Goal: Task Accomplishment & Management: Manage account settings

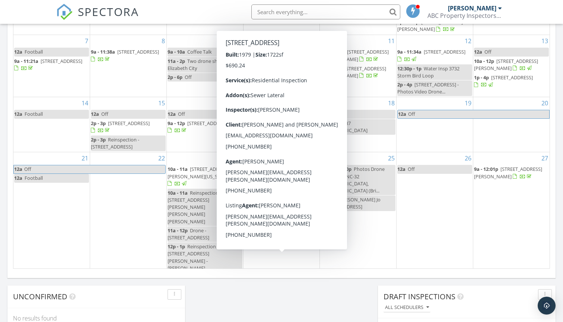
scroll to position [32, 0]
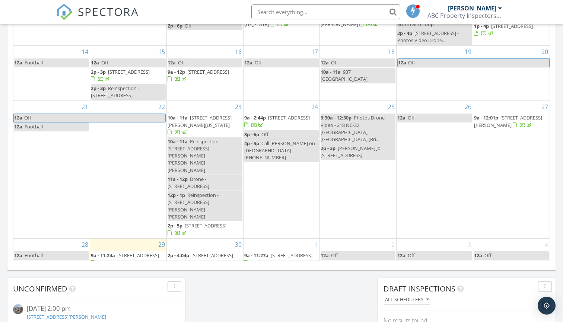
scroll to position [423, 0]
click at [204, 251] on span "4348 Alvah Martin Way, Chesapeake 23324" at bounding box center [199, 258] width 65 height 14
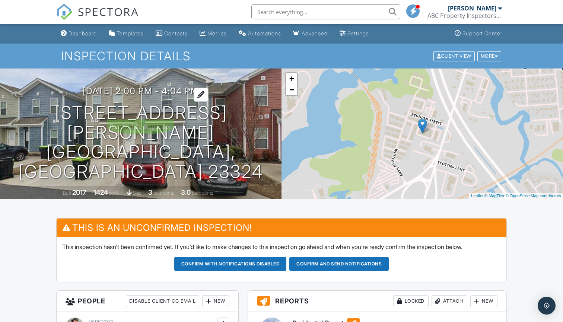
click at [148, 96] on h3 "09/30/2025 2:00 pm - 4:04 pm" at bounding box center [141, 91] width 116 height 10
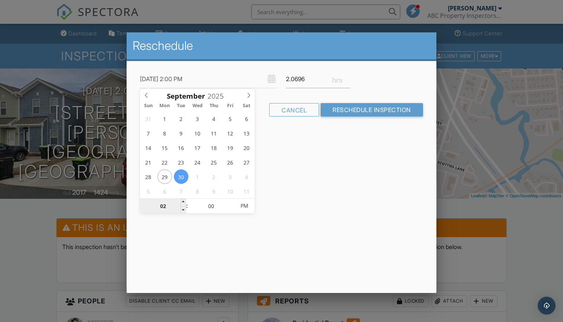
click at [170, 207] on input "02" at bounding box center [163, 206] width 46 height 15
type input "09/30/2025 12:00 PM"
type input "12"
type input "09/30/2025 3:00 PM"
type input "03"
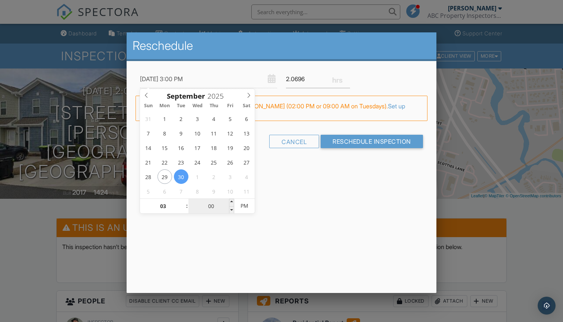
click at [214, 208] on input "00" at bounding box center [211, 206] width 46 height 15
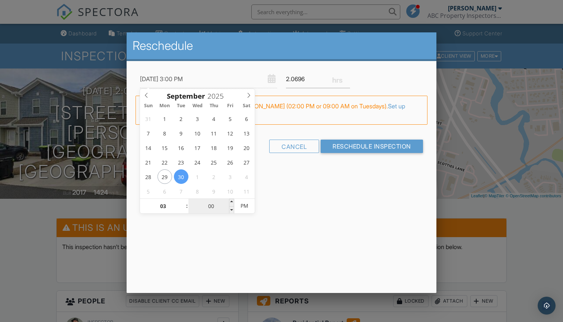
type input "00"
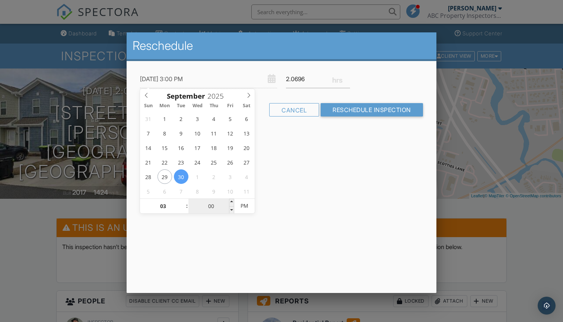
type input "09/30/2025 3:03 PM"
type input "03"
type input "09/30/2025 3:30 PM"
type input "30"
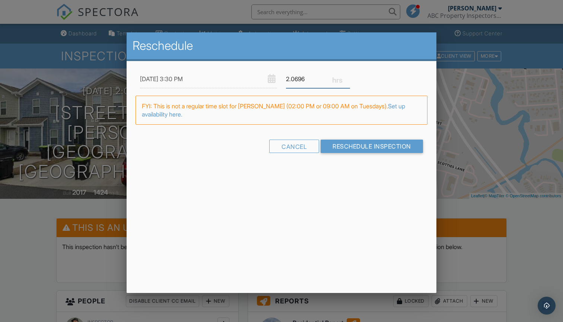
drag, startPoint x: 311, startPoint y: 79, endPoint x: 263, endPoint y: 80, distance: 48.4
click at [263, 80] on div "09/30/2025 3:30 PM 2.0696" at bounding box center [281, 79] width 292 height 18
type input "2"
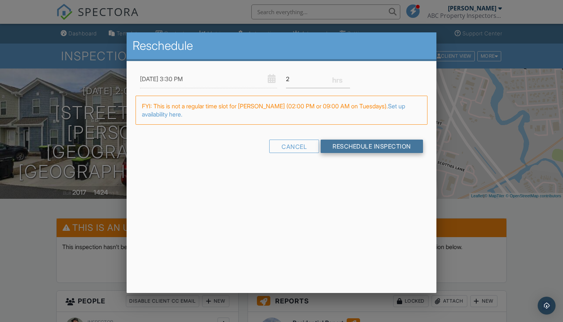
click at [349, 148] on div "Cancel Reschedule Inspection" at bounding box center [281, 149] width 292 height 19
click at [349, 148] on input "Reschedule Inspection" at bounding box center [371, 146] width 102 height 13
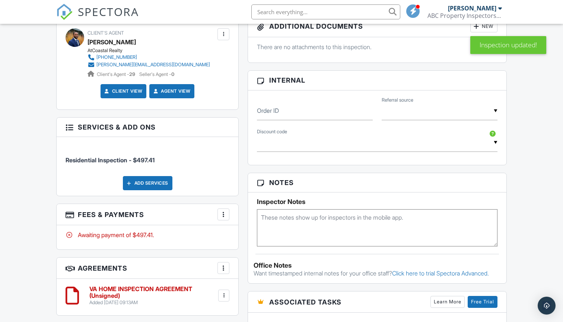
scroll to position [375, 0]
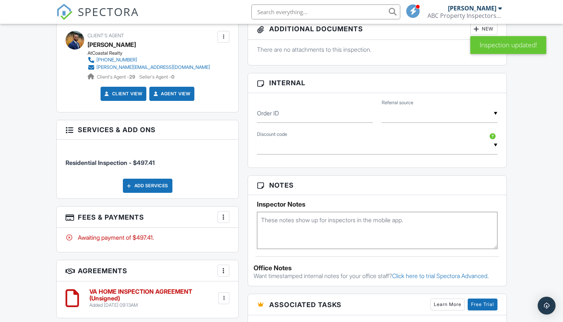
click at [337, 148] on div "▼ FRONTLINE - $35.00 off - $35.00 off for all Military/Veteran/Frontline worker…" at bounding box center [377, 145] width 240 height 18
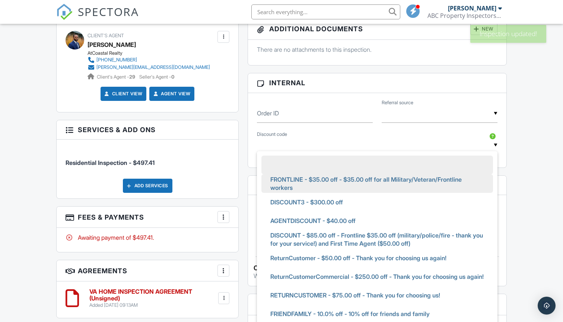
click at [319, 179] on span "FRONTLINE - $35.00 off - $35.00 off for all Military/Veteran/Frontline workers" at bounding box center [377, 183] width 226 height 27
type input "FRONTLINE - $35.00 off - $35.00 off for all Military/Veteran/Frontline workers"
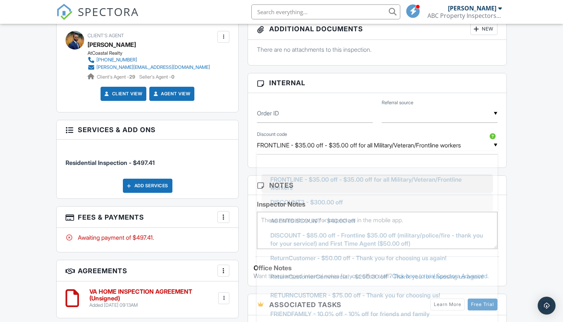
scroll to position [16, 0]
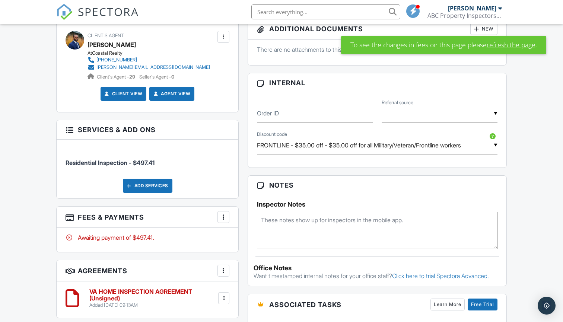
click at [507, 44] on link "refresh the page" at bounding box center [510, 45] width 49 height 10
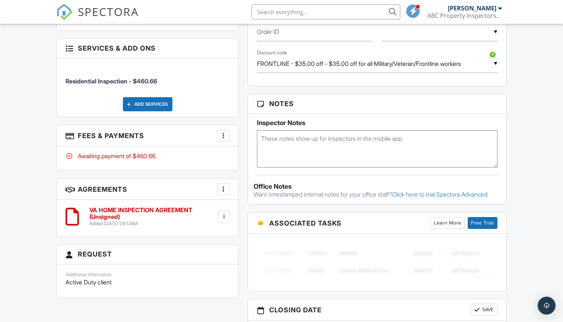
scroll to position [466, 0]
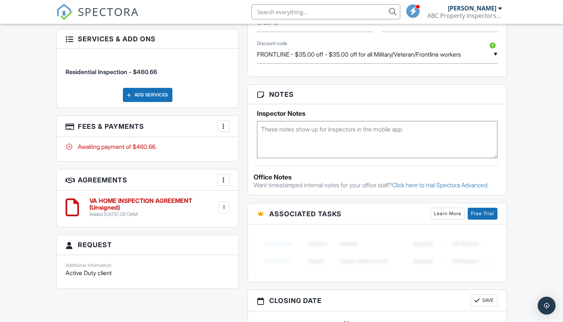
click at [143, 199] on h6 "VA HOME INSPECTION AGREEMENT (Unsigned)" at bounding box center [152, 204] width 127 height 13
click at [222, 208] on div at bounding box center [223, 207] width 7 height 7
click at [215, 225] on li "Edit" at bounding box center [203, 227] width 42 height 19
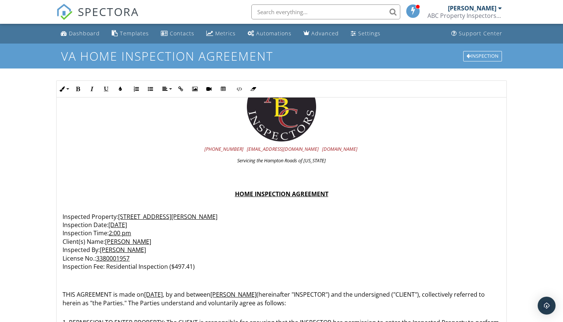
scroll to position [46, 0]
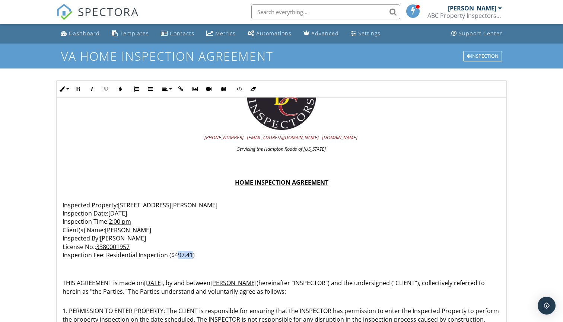
drag, startPoint x: 192, startPoint y: 253, endPoint x: 178, endPoint y: 252, distance: 13.4
click at [178, 252] on p "Inspected Property: [STREET_ADDRESS][PERSON_NAME] Inspection Date: [DATE] Inspe…" at bounding box center [282, 230] width 438 height 58
click at [118, 218] on u "2:00 pm" at bounding box center [120, 221] width 22 height 8
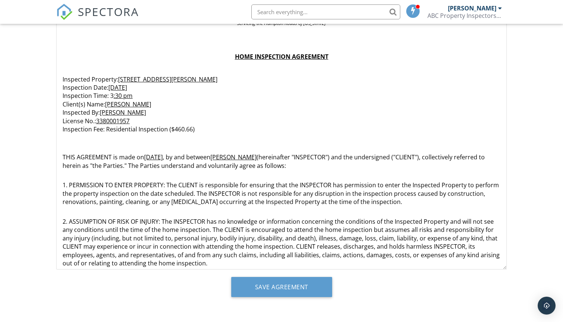
scroll to position [126, 0]
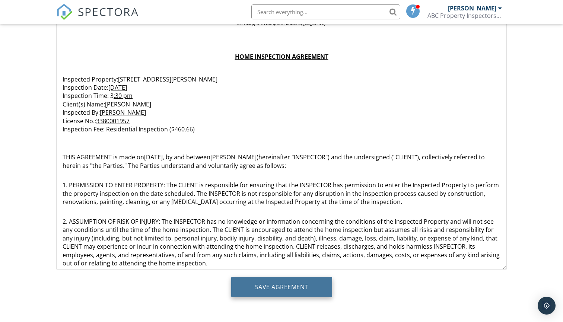
click at [324, 293] on input "Save Agreement" at bounding box center [281, 287] width 101 height 20
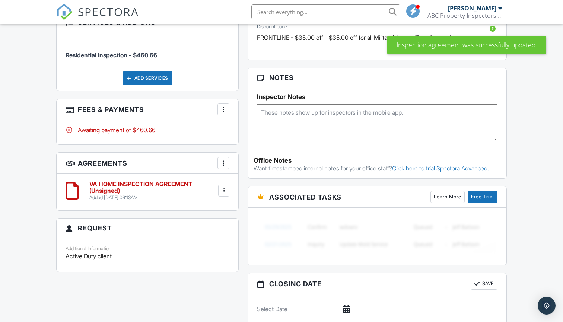
scroll to position [485, 0]
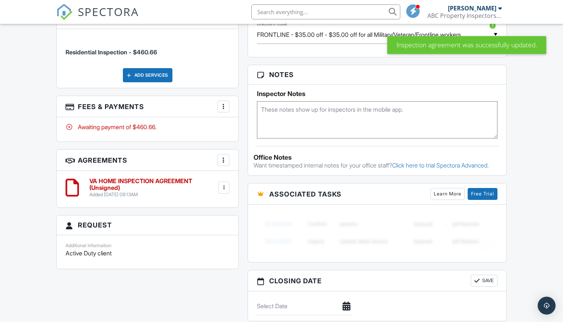
click at [221, 105] on div at bounding box center [223, 106] width 7 height 7
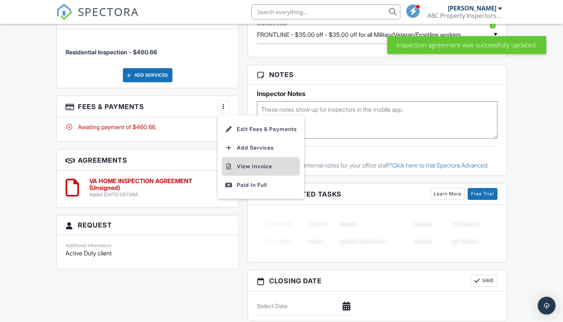
click at [255, 161] on li "View Invoice" at bounding box center [261, 166] width 78 height 19
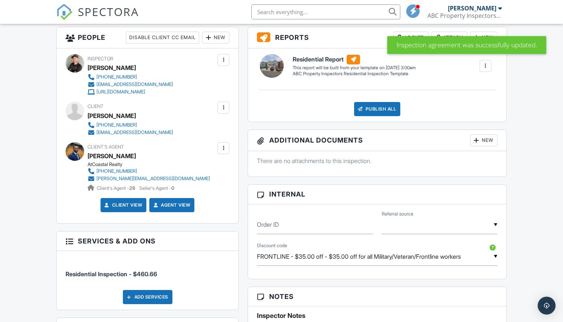
scroll to position [256, 0]
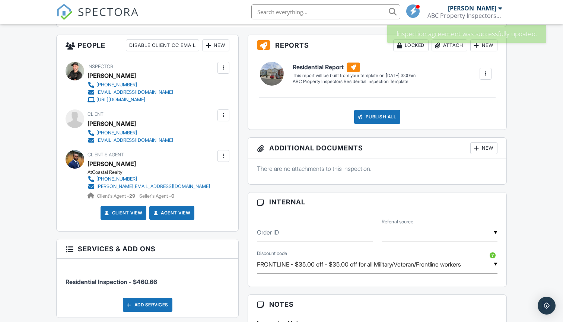
click at [222, 44] on div "New" at bounding box center [215, 45] width 27 height 12
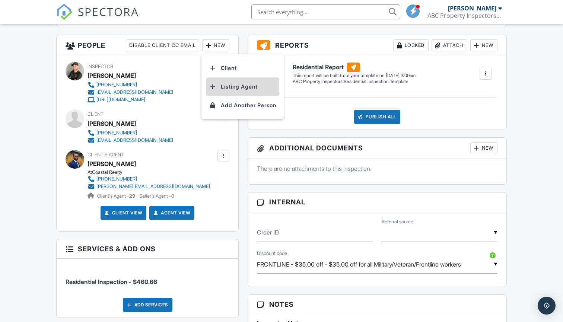
click at [219, 87] on li "Listing Agent" at bounding box center [242, 86] width 73 height 19
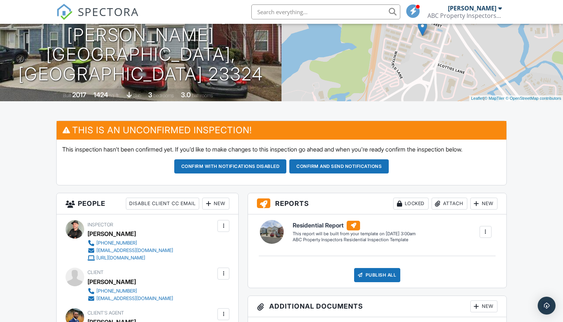
scroll to position [68, 0]
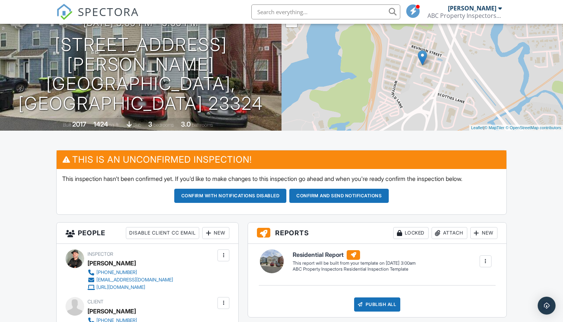
click at [316, 199] on button "Confirm and send notifications" at bounding box center [338, 196] width 99 height 14
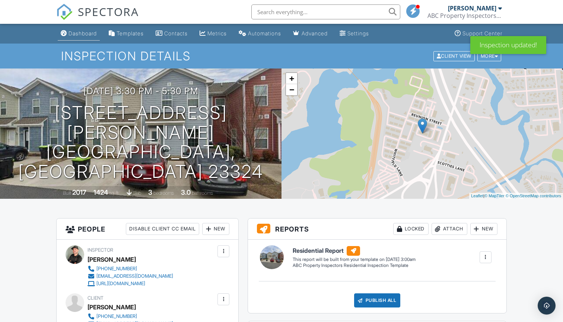
click at [96, 36] on div "Dashboard" at bounding box center [82, 33] width 28 height 6
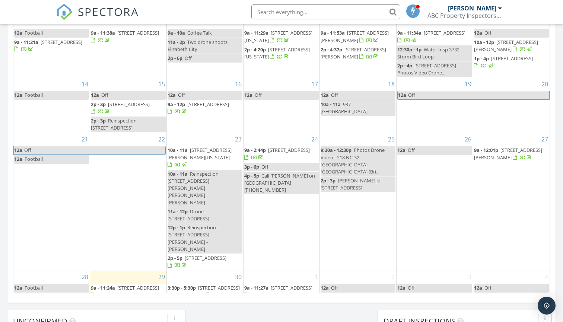
scroll to position [397, 0]
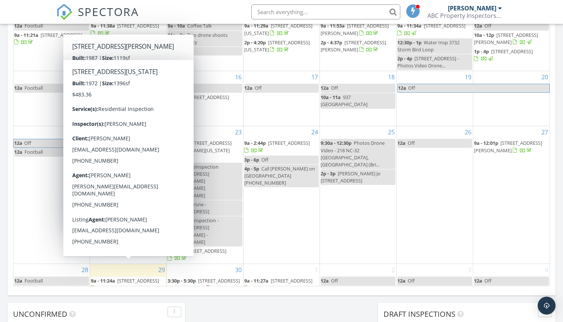
click at [215, 271] on div "30 3:30p - 5:30p 4348 Alvah Martin Way, Chesapeake 23324" at bounding box center [205, 308] width 76 height 88
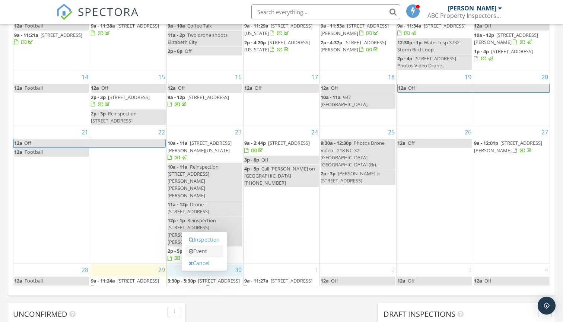
click at [208, 254] on link "Event" at bounding box center [204, 251] width 38 height 12
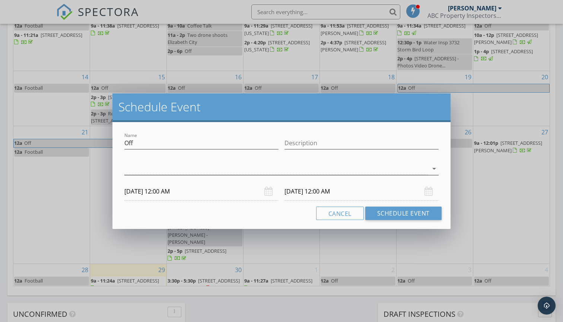
click at [201, 169] on div at bounding box center [275, 169] width 303 height 12
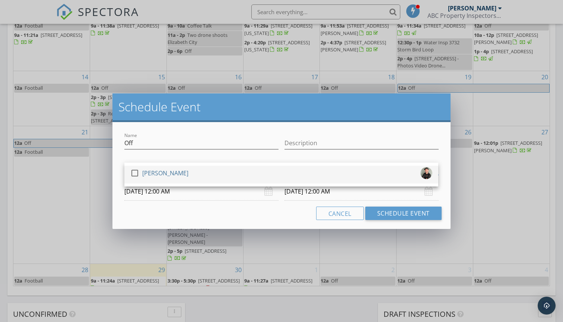
click at [200, 175] on div "check_box_outline_blank Brian Simmons" at bounding box center [281, 174] width 302 height 15
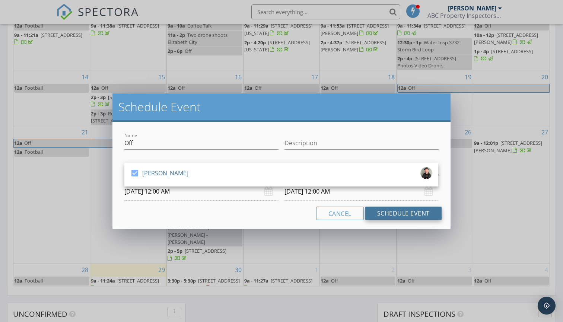
click at [410, 215] on button "Schedule Event" at bounding box center [403, 213] width 76 height 13
